Goal: Information Seeking & Learning: Learn about a topic

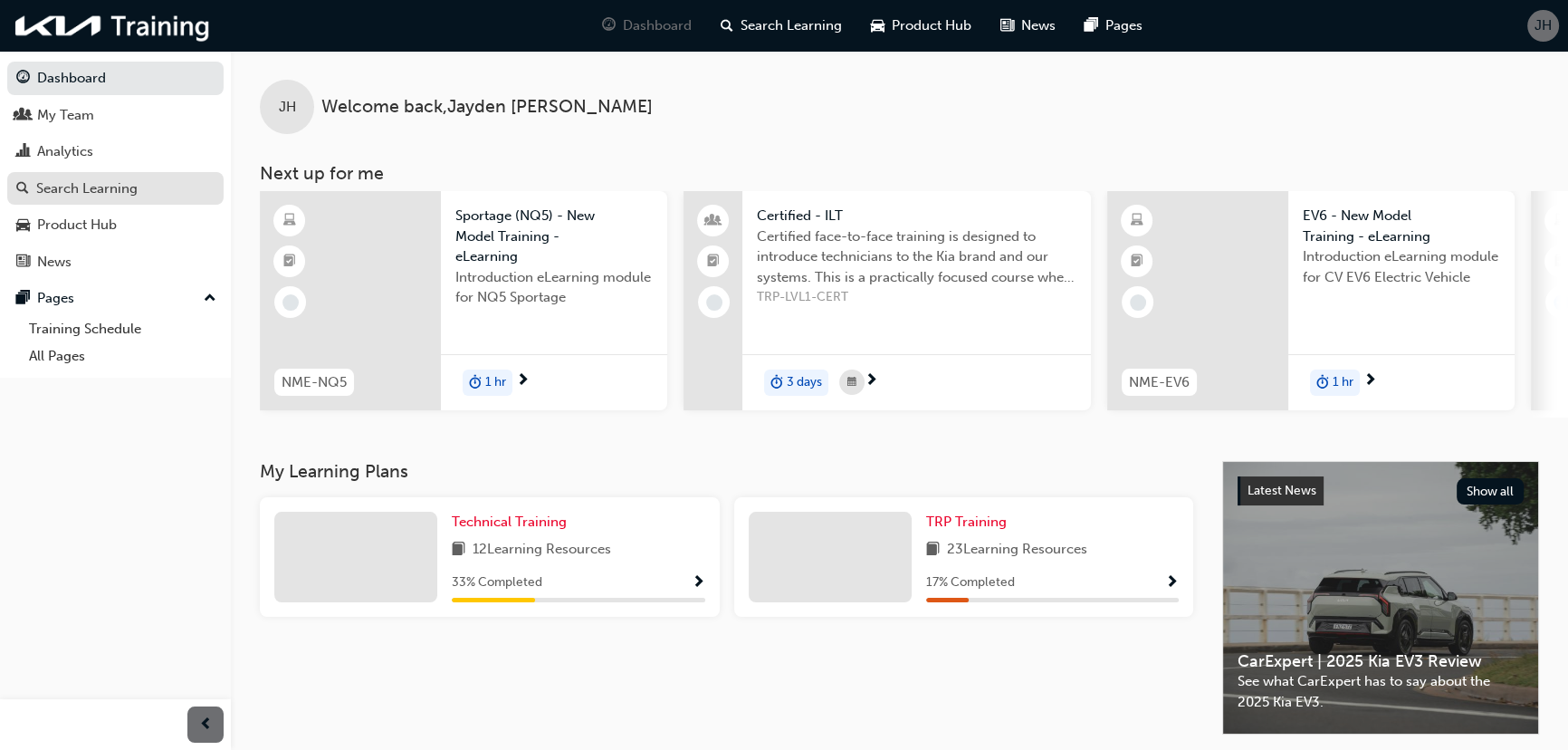
click at [98, 189] on div "Search Learning" at bounding box center [86, 188] width 102 height 20
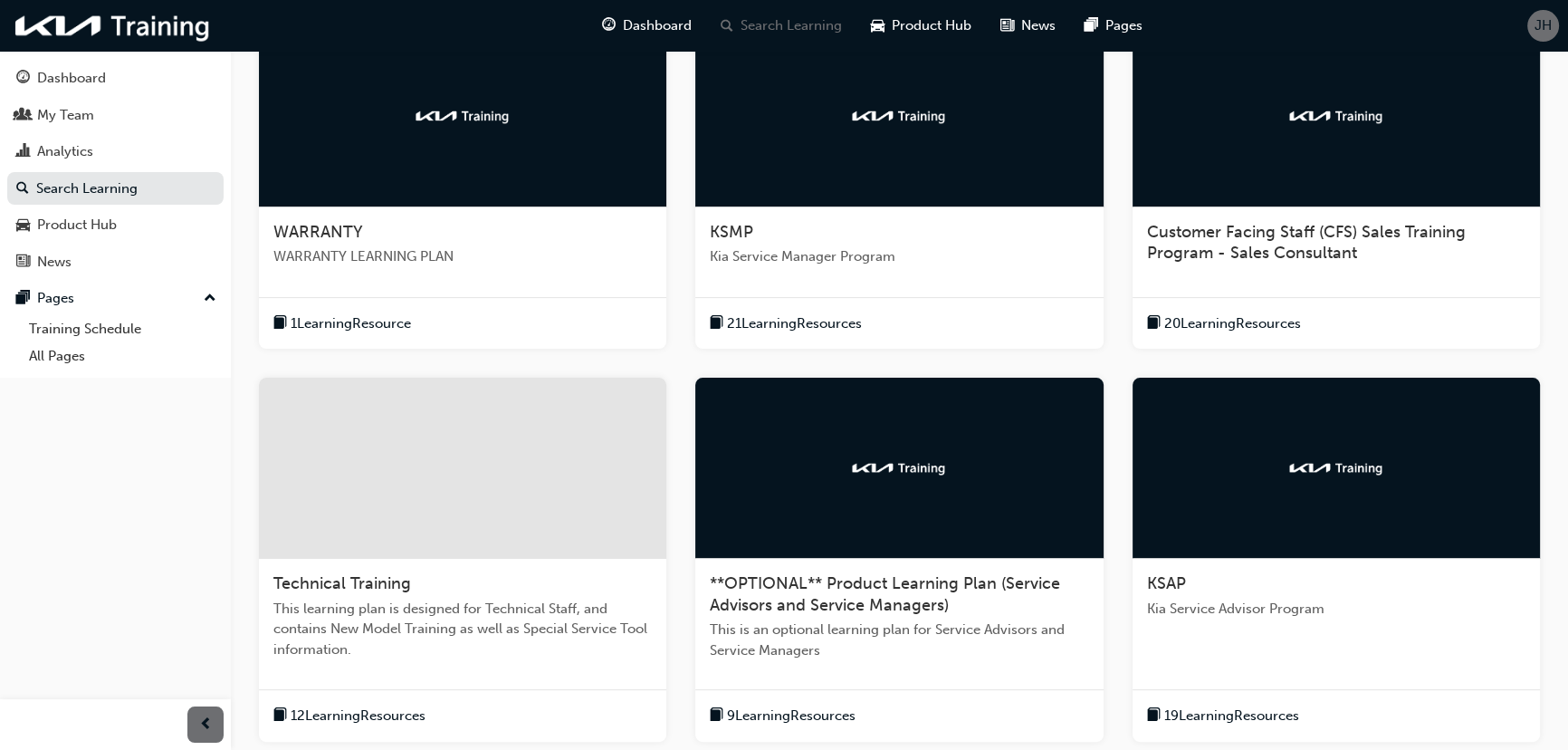
scroll to position [576, 0]
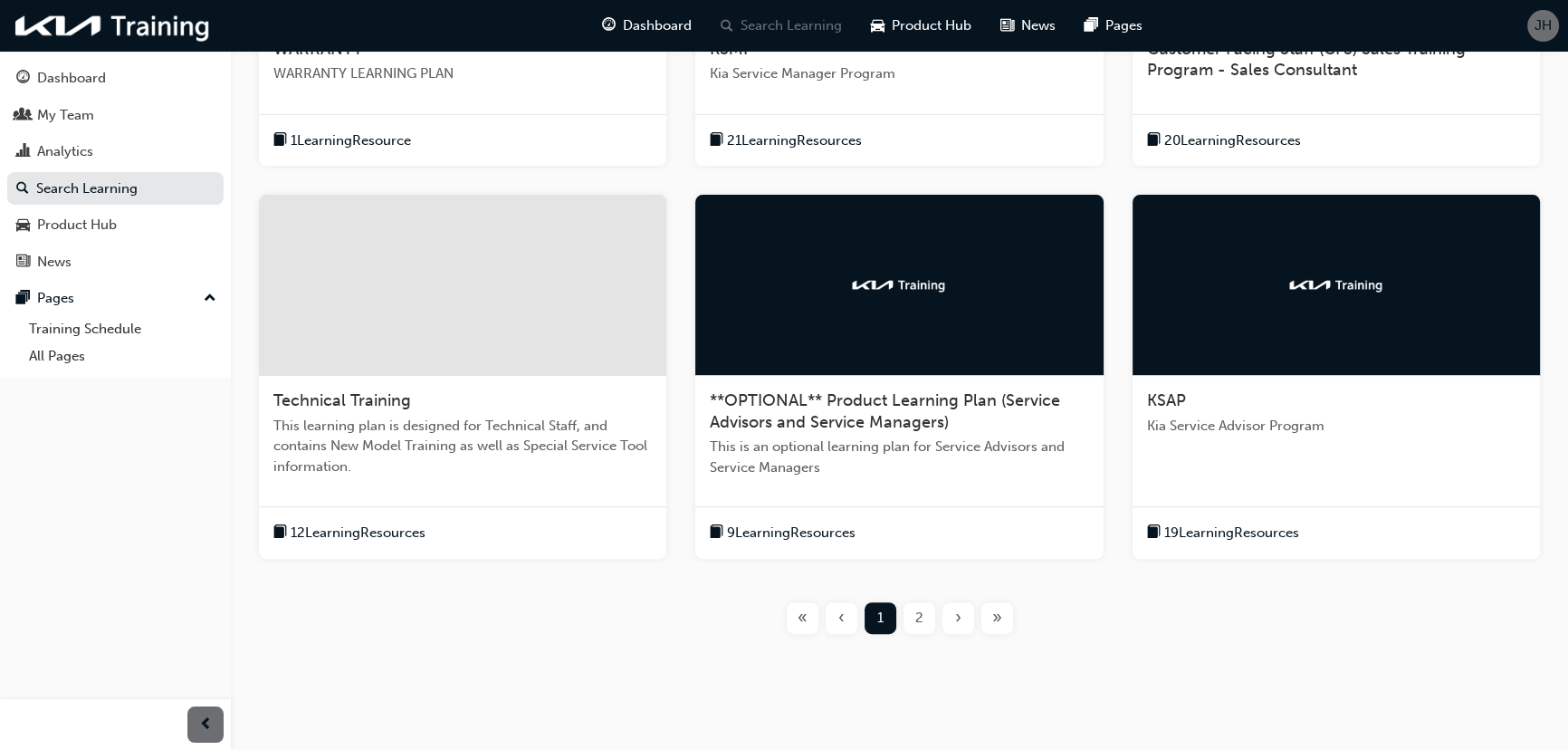
click at [504, 291] on div at bounding box center [462, 285] width 408 height 181
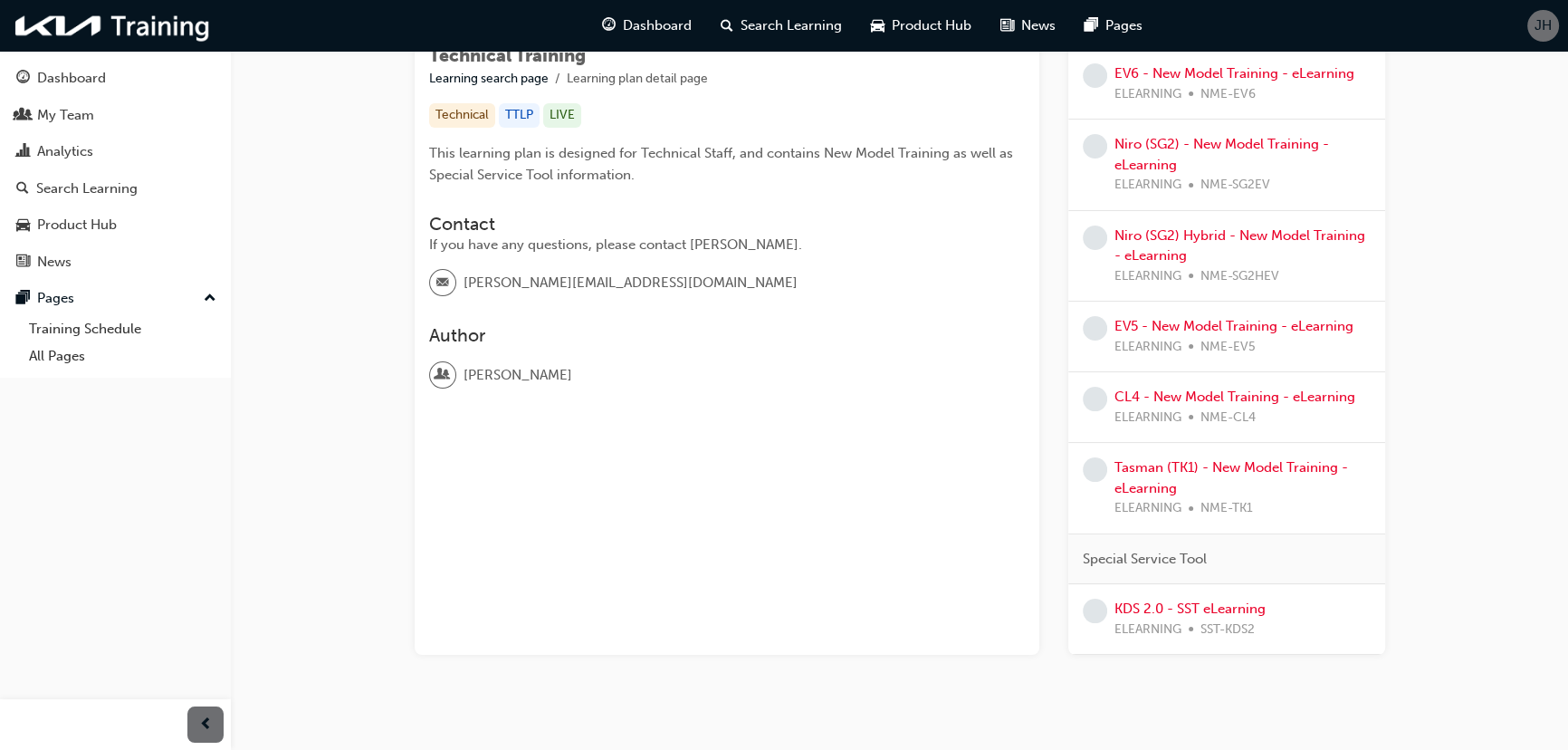
scroll to position [369, 0]
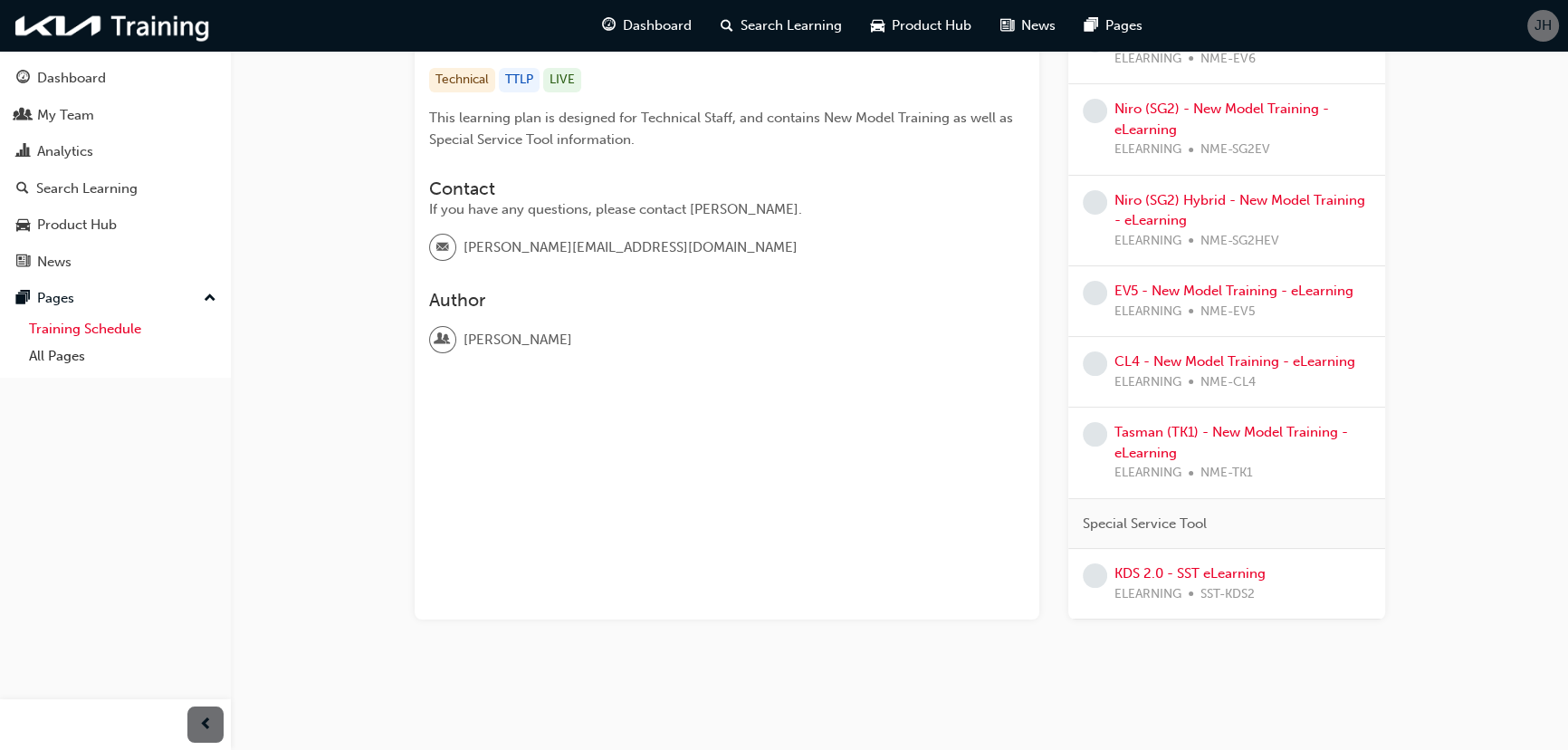
click at [114, 328] on link "Training Schedule" at bounding box center [122, 328] width 201 height 28
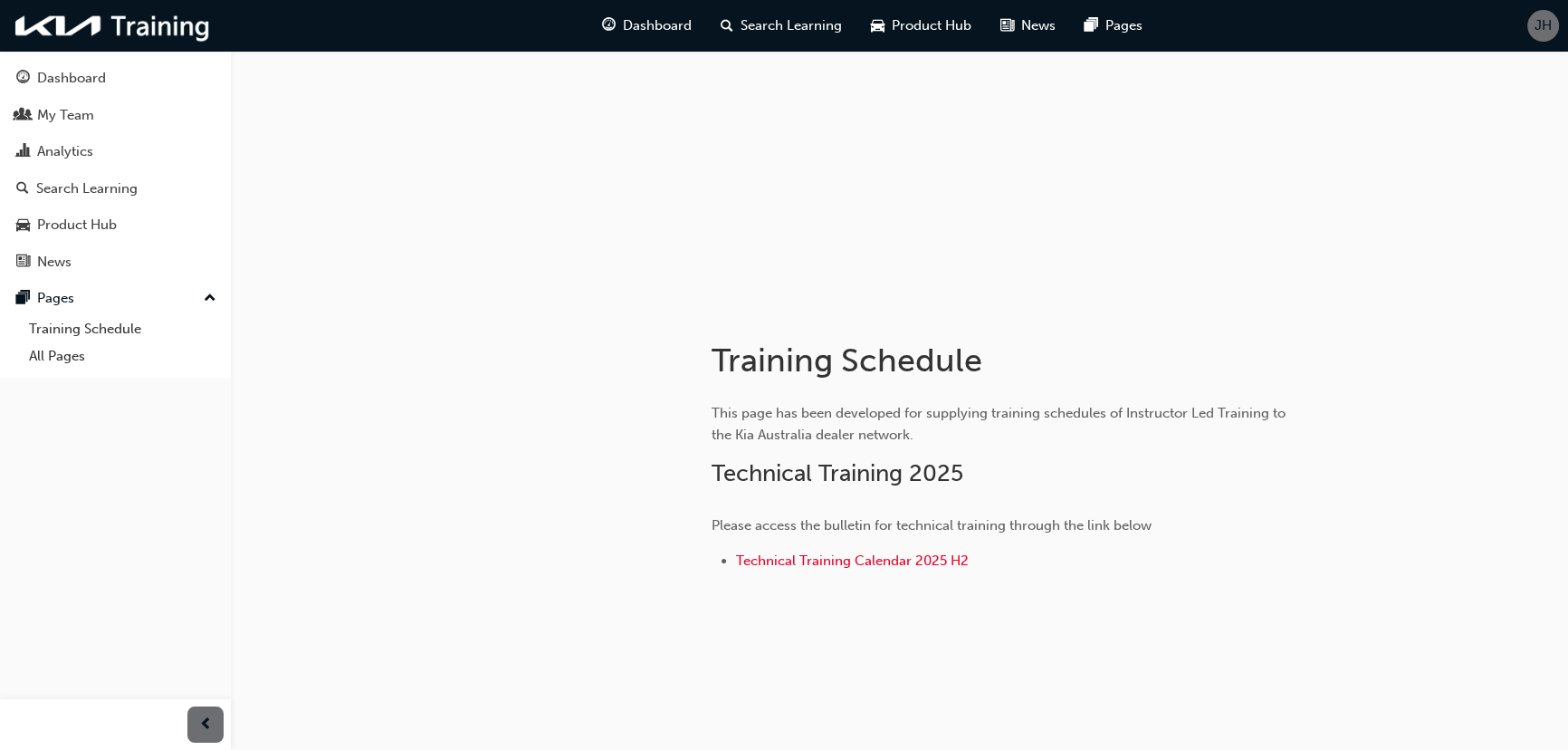
scroll to position [109, 0]
click at [827, 556] on span "Technical Training Calendar 2025 H2" at bounding box center [852, 559] width 232 height 16
